Goal: Task Accomplishment & Management: Manage account settings

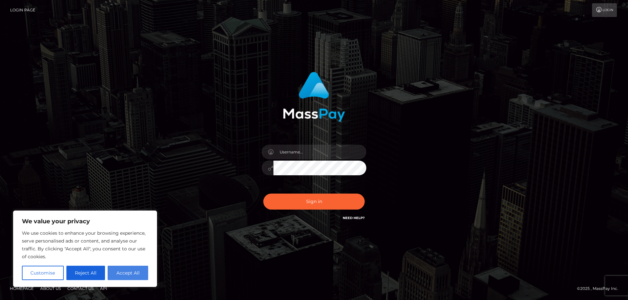
click at [132, 272] on button "Accept All" at bounding box center [128, 273] width 41 height 14
checkbox input "true"
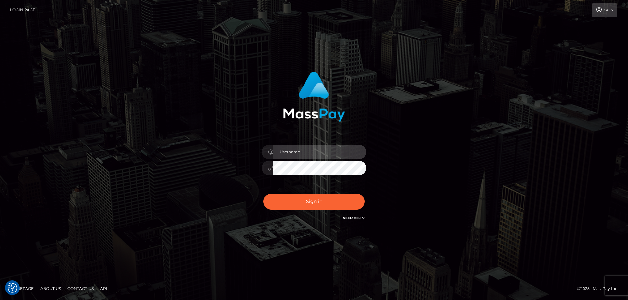
click at [329, 149] on input "text" at bounding box center [319, 152] width 93 height 15
type input "ayaulym.issabay01@gmail.com"
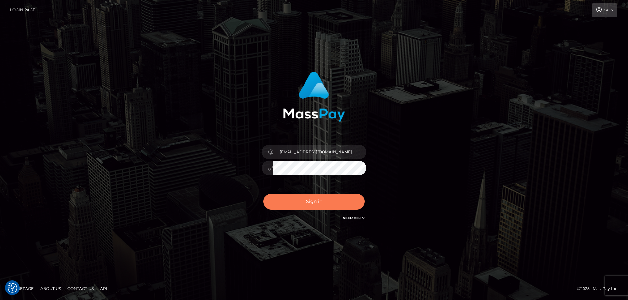
click at [304, 198] on button "Sign in" at bounding box center [313, 202] width 101 height 16
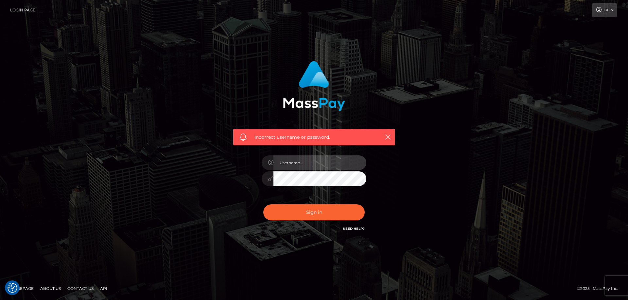
click at [318, 156] on input "text" at bounding box center [319, 163] width 93 height 15
click at [435, 177] on div "Incorrect username or password." at bounding box center [313, 150] width 373 height 188
click at [611, 12] on link "Login" at bounding box center [604, 10] width 25 height 14
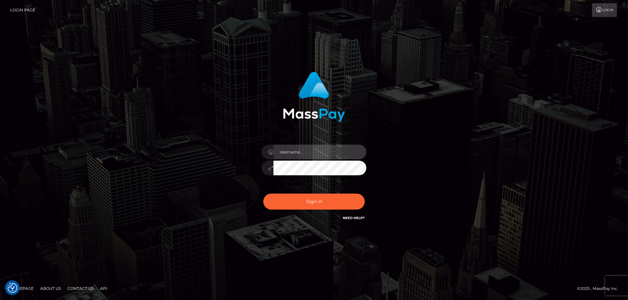
click at [327, 151] on input "text" at bounding box center [319, 152] width 93 height 15
type input "[EMAIL_ADDRESS][DOMAIN_NAME]"
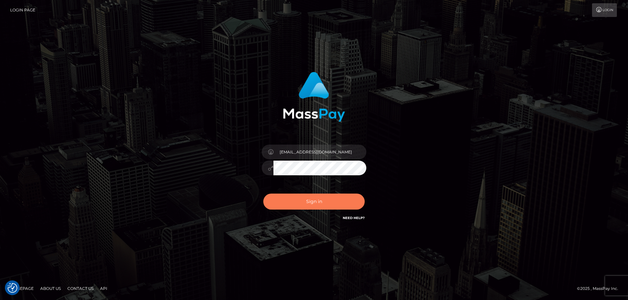
click at [323, 199] on button "Sign in" at bounding box center [313, 202] width 101 height 16
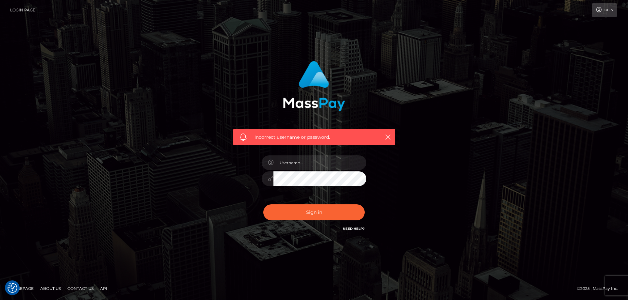
click at [78, 289] on link "Contact Us" at bounding box center [80, 289] width 31 height 10
click at [310, 158] on input "text" at bounding box center [319, 163] width 93 height 15
type input "[EMAIL_ADDRESS][DOMAIN_NAME]"
click at [316, 210] on button "Sign in" at bounding box center [313, 213] width 101 height 16
click at [295, 165] on input "text" at bounding box center [319, 163] width 93 height 15
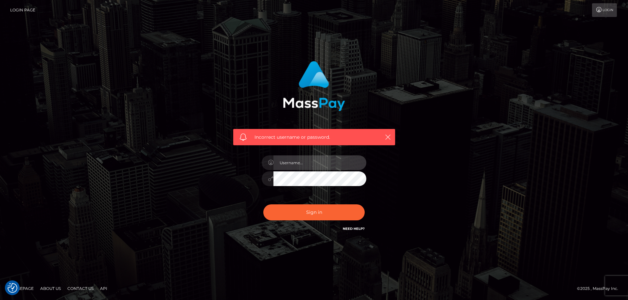
click at [298, 163] on input "text" at bounding box center [319, 163] width 93 height 15
type input "[EMAIL_ADDRESS][DOMAIN_NAME]"
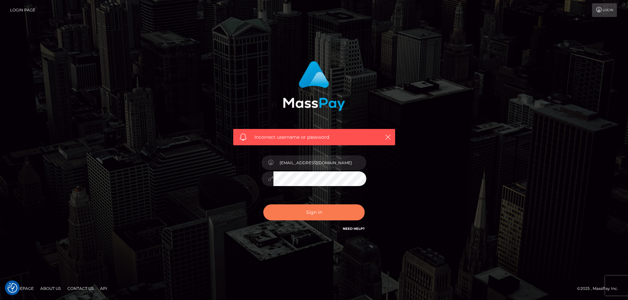
click at [333, 215] on button "Sign in" at bounding box center [313, 213] width 101 height 16
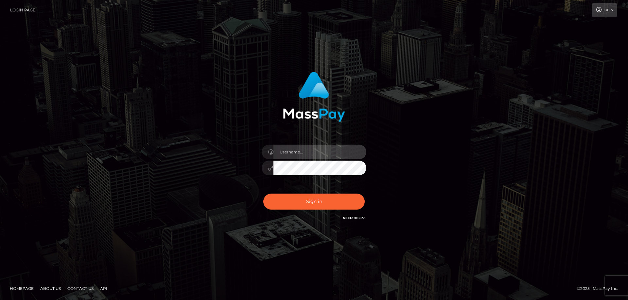
click at [306, 149] on input "text" at bounding box center [319, 152] width 93 height 15
type input "ayaulym.issabay01@gmail.com"
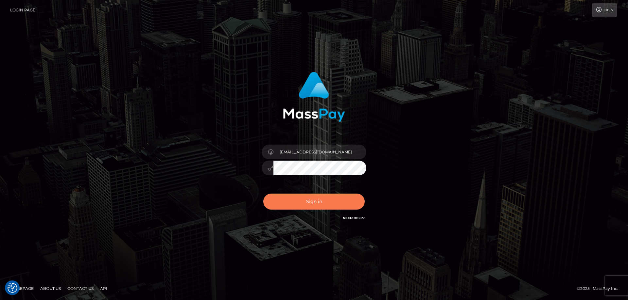
click at [315, 198] on button "Sign in" at bounding box center [313, 202] width 101 height 16
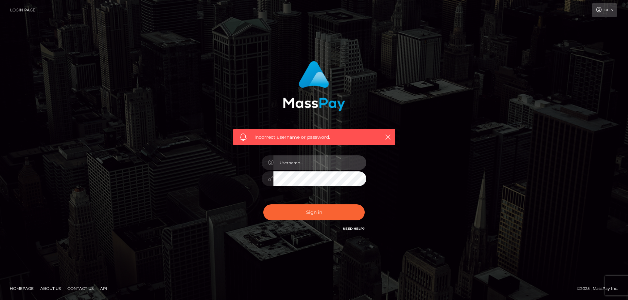
click at [299, 164] on input "text" at bounding box center [319, 163] width 93 height 15
click at [244, 198] on div "Incorrect username or password." at bounding box center [314, 146] width 172 height 181
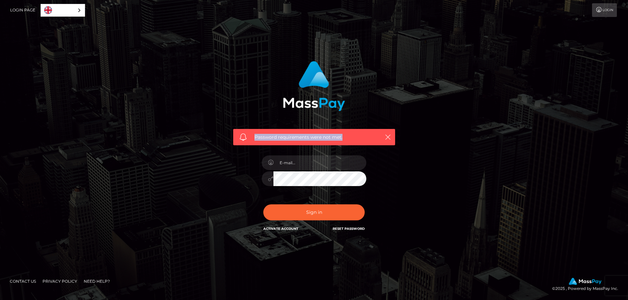
drag, startPoint x: 344, startPoint y: 136, endPoint x: 246, endPoint y: 136, distance: 98.0
click at [246, 136] on div "Password requirements were not met." at bounding box center [314, 137] width 162 height 16
copy div "Password requirements were not met."
click at [308, 159] on input "email" at bounding box center [319, 163] width 93 height 15
type input "ayaulym.issabay01@gmail.com"
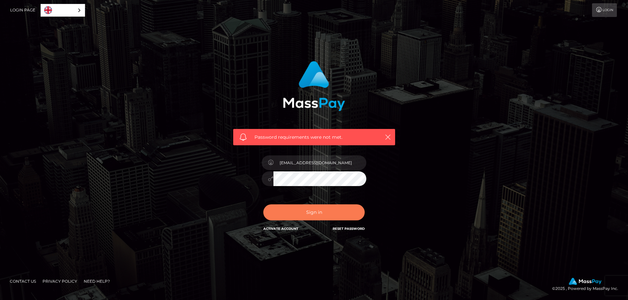
click at [317, 208] on button "Sign in" at bounding box center [313, 213] width 101 height 16
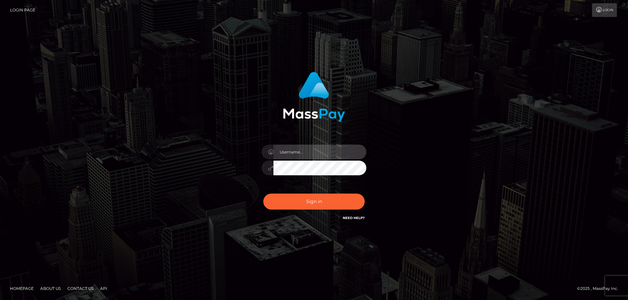
click at [298, 157] on input "text" at bounding box center [319, 152] width 93 height 15
type input "[EMAIL_ADDRESS][DOMAIN_NAME]"
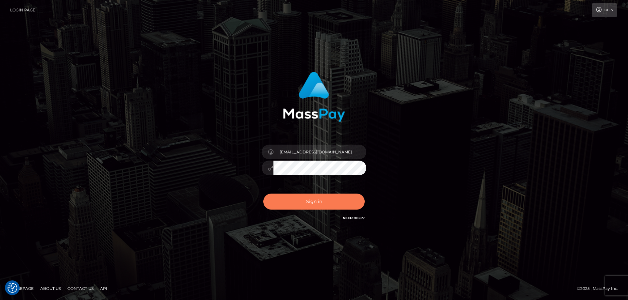
click at [321, 198] on button "Sign in" at bounding box center [313, 202] width 101 height 16
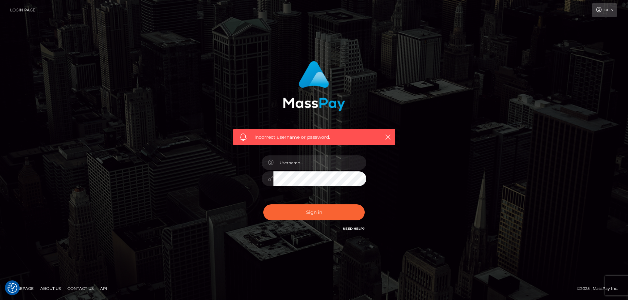
type input "[EMAIL_ADDRESS][DOMAIN_NAME]"
click at [321, 211] on button "Sign in" at bounding box center [313, 213] width 101 height 16
click at [599, 9] on icon at bounding box center [598, 9] width 7 height 5
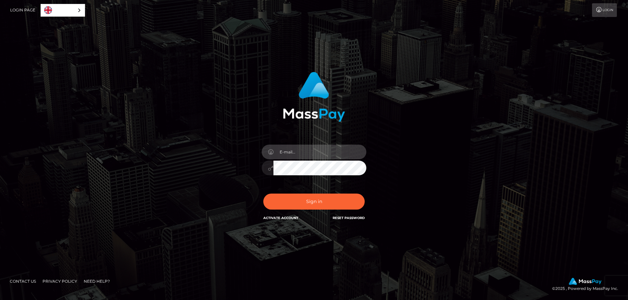
click at [318, 147] on input "email" at bounding box center [319, 152] width 93 height 15
type input "[EMAIL_ADDRESS][DOMAIN_NAME]"
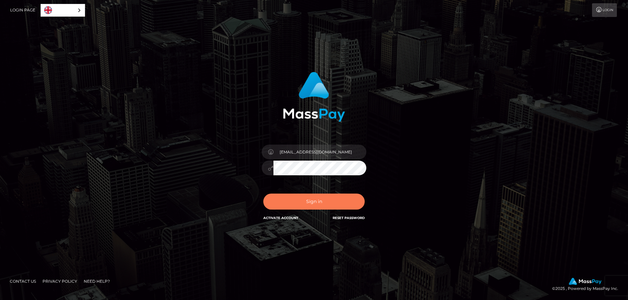
click at [311, 202] on button "Sign in" at bounding box center [313, 202] width 101 height 16
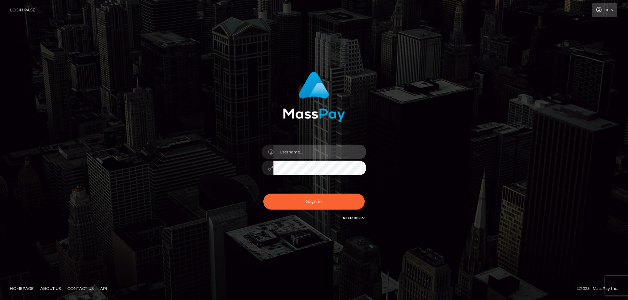
click at [282, 149] on input "text" at bounding box center [319, 152] width 93 height 15
type input "[EMAIL_ADDRESS][DOMAIN_NAME]"
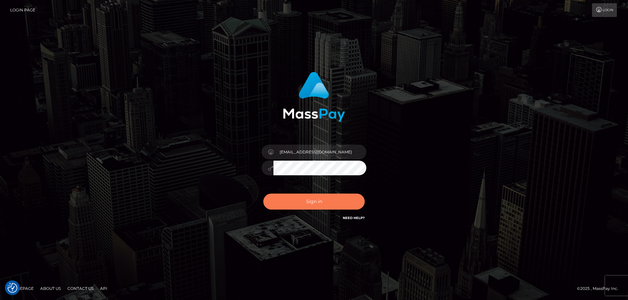
click at [322, 199] on button "Sign in" at bounding box center [313, 202] width 101 height 16
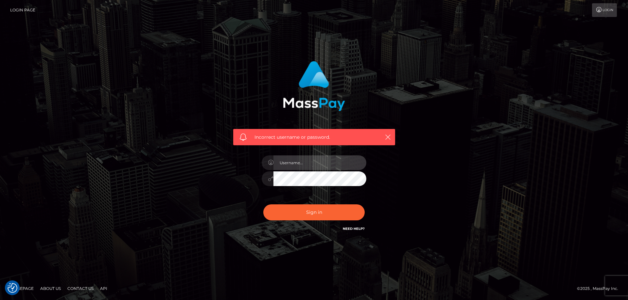
click at [315, 161] on input "text" at bounding box center [319, 163] width 93 height 15
